Goal: Find specific page/section: Find specific page/section

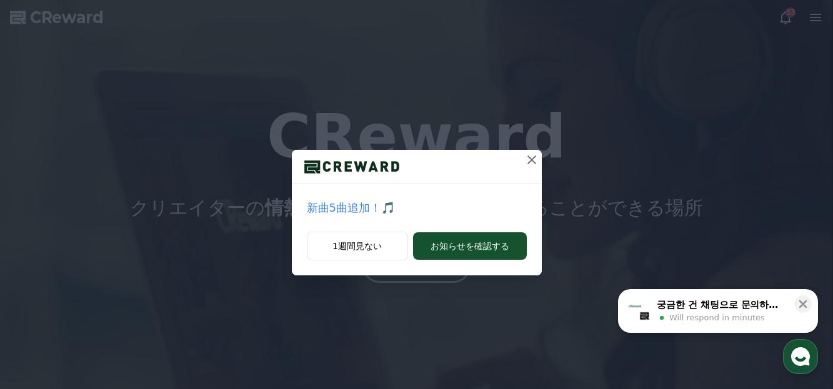
click at [532, 161] on icon at bounding box center [531, 160] width 9 height 9
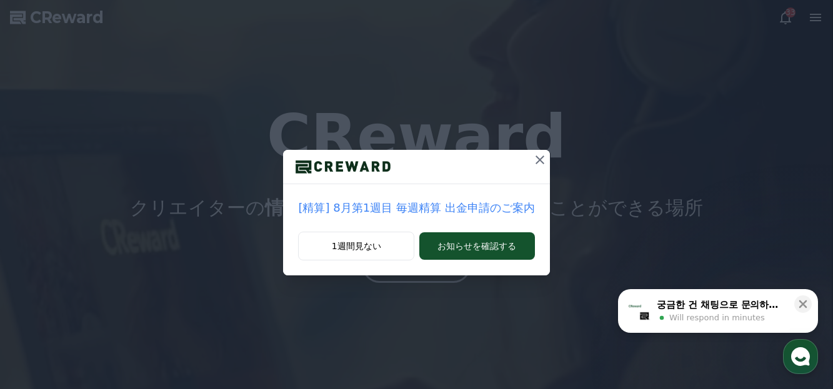
click at [535, 157] on icon at bounding box center [539, 160] width 9 height 9
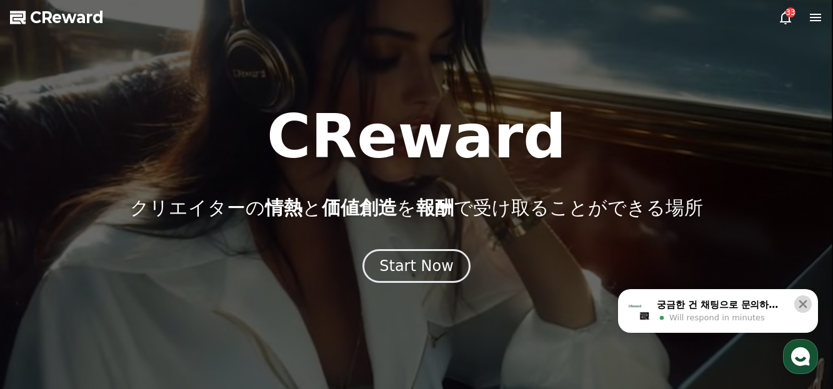
click at [803, 304] on icon at bounding box center [803, 304] width 8 height 8
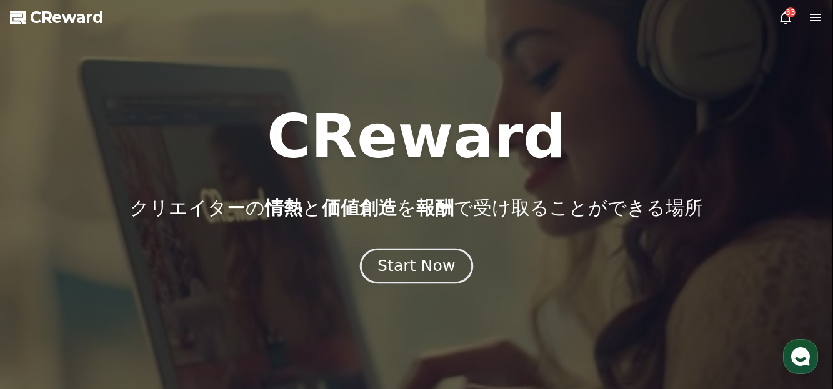
click at [425, 262] on div "Start Now" at bounding box center [415, 265] width 77 height 21
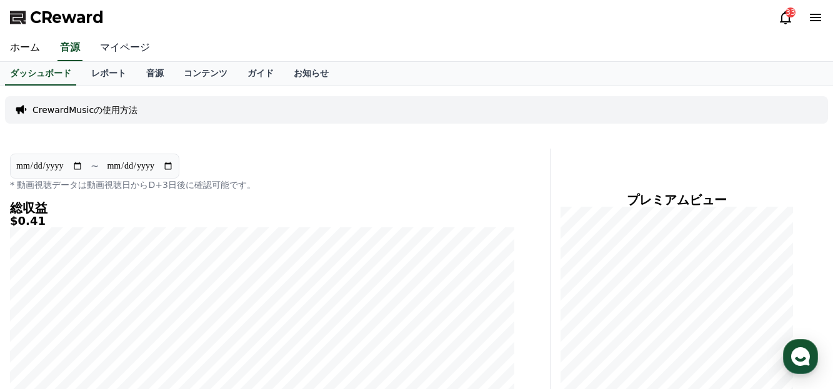
click at [116, 49] on link "マイページ" at bounding box center [125, 48] width 70 height 26
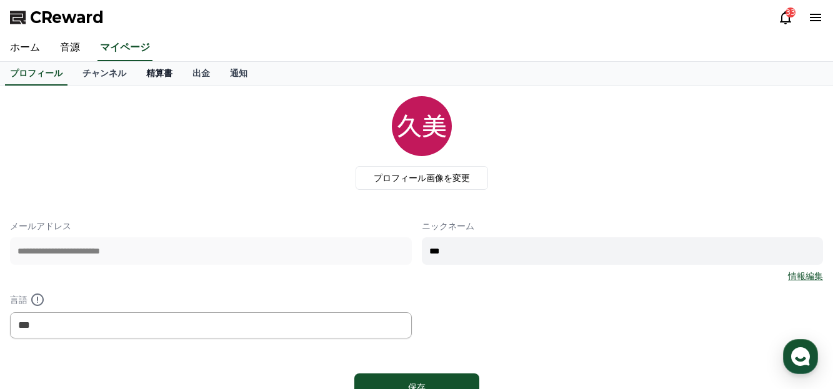
click at [141, 76] on link "精算書" at bounding box center [159, 74] width 46 height 24
